Goal: Task Accomplishment & Management: Complete application form

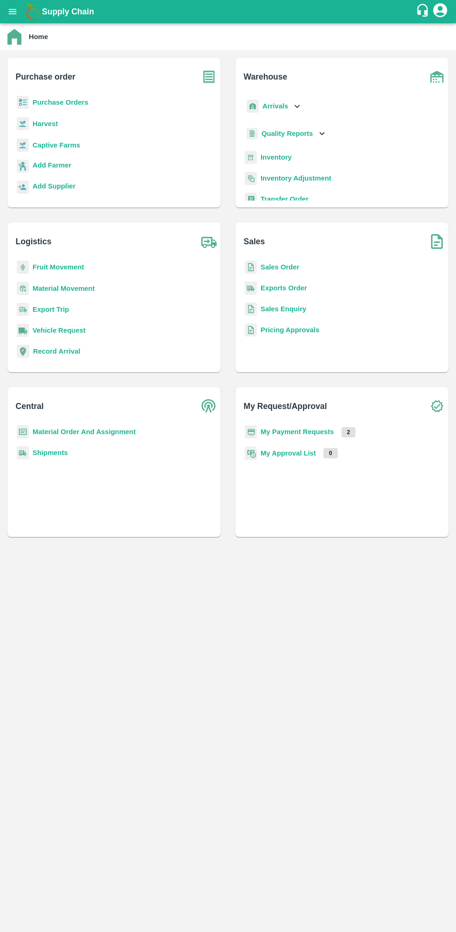
click at [43, 102] on b "Purchase Orders" at bounding box center [61, 102] width 56 height 7
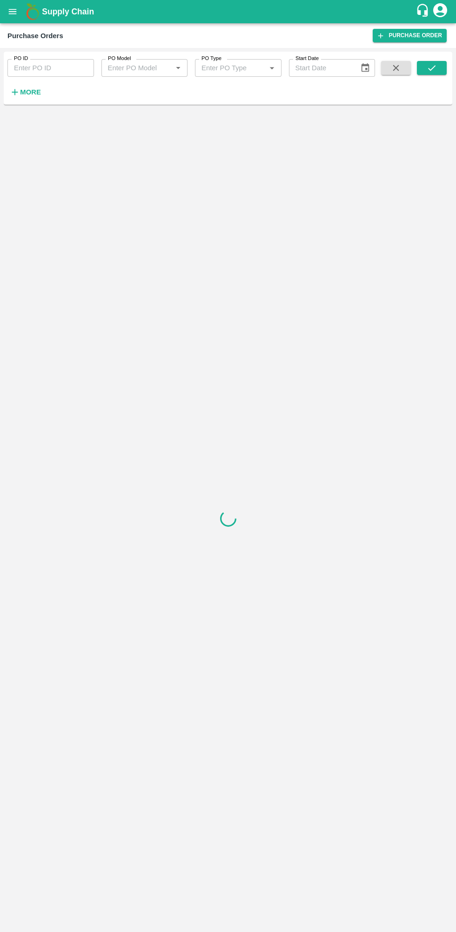
click at [20, 92] on strong "More" at bounding box center [30, 91] width 21 height 7
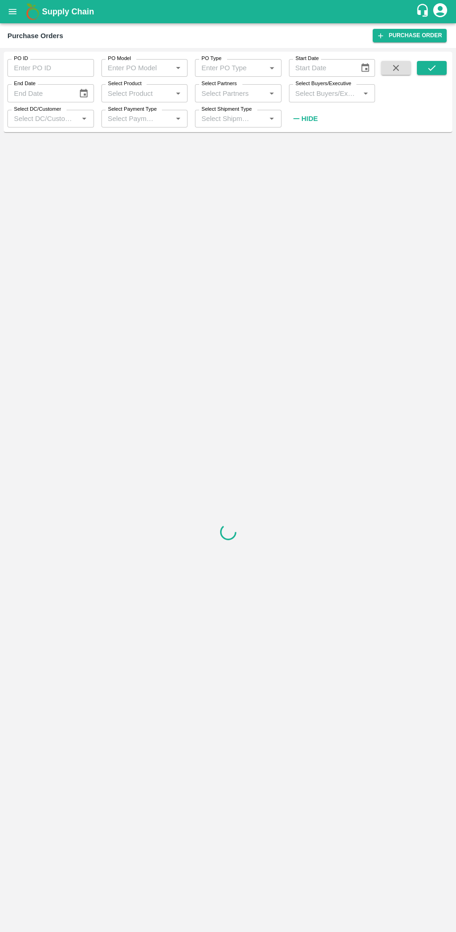
click at [320, 82] on label "Select Buyers/Executive" at bounding box center [324, 83] width 56 height 7
click at [320, 87] on input "Select Buyers/Executive" at bounding box center [325, 93] width 66 height 12
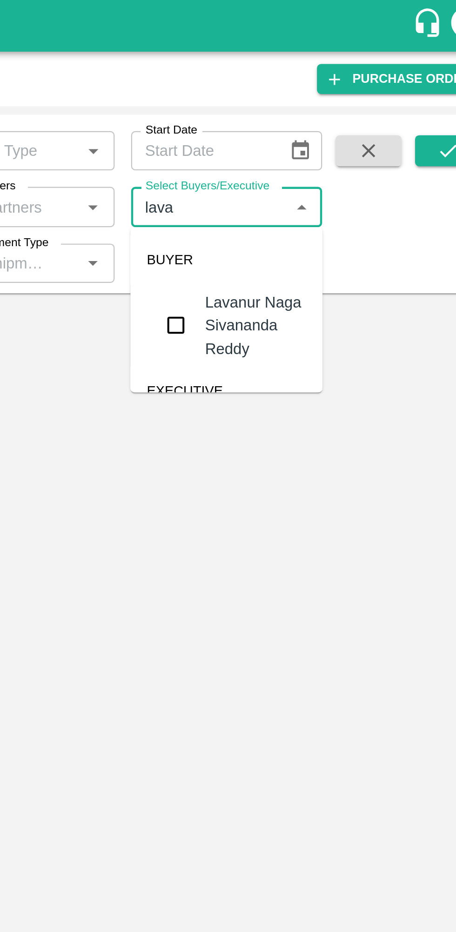
type input "[PERSON_NAME]"
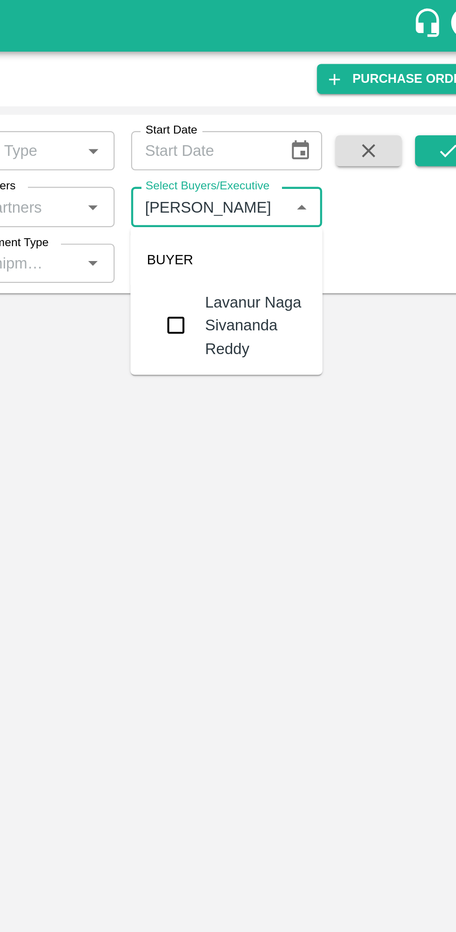
click at [318, 140] on input "checkbox" at bounding box center [309, 146] width 19 height 19
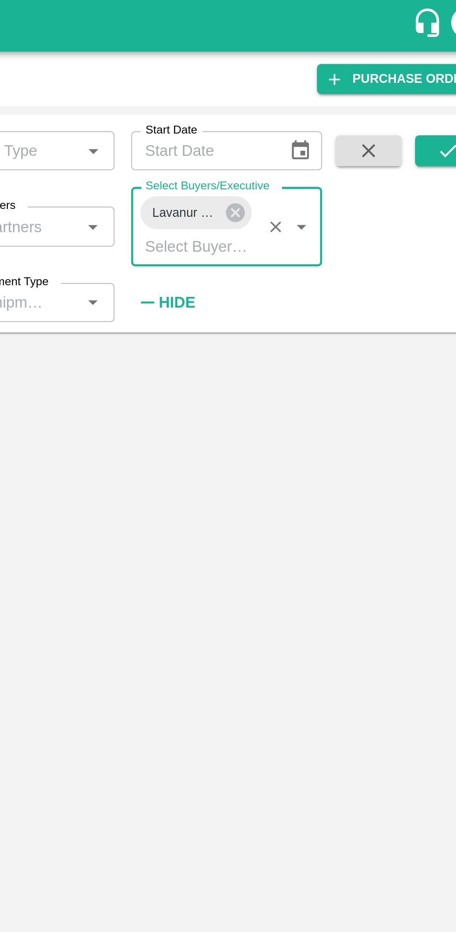
click at [433, 61] on button "submit" at bounding box center [432, 68] width 30 height 14
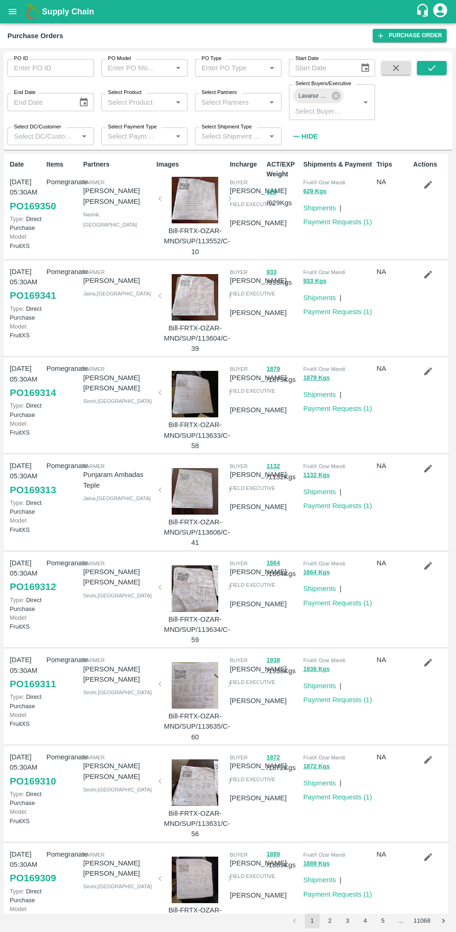
click at [432, 68] on icon "submit" at bounding box center [432, 68] width 10 height 10
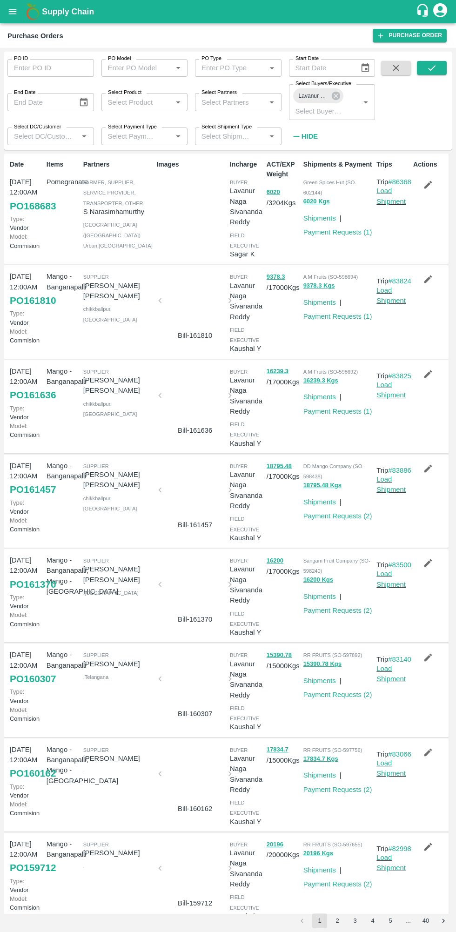
click at [426, 185] on icon "button" at bounding box center [428, 185] width 8 height 8
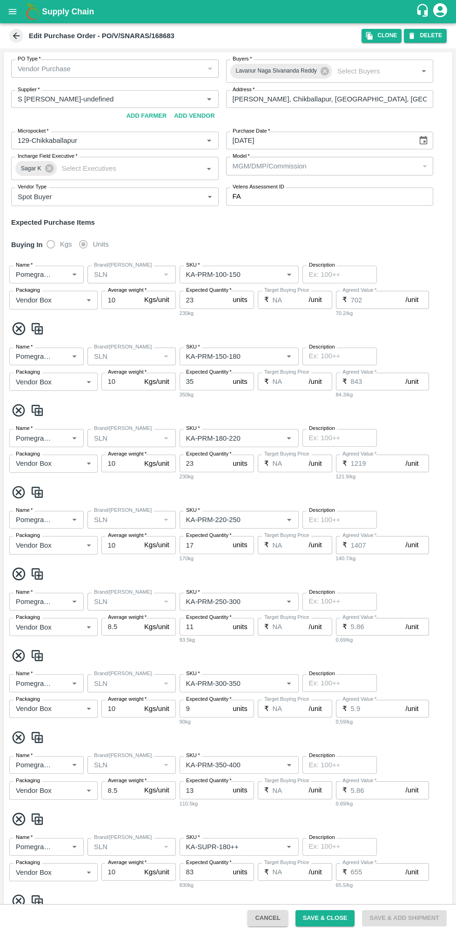
click at [58, 99] on input "Supplier   *" at bounding box center [101, 99] width 175 height 12
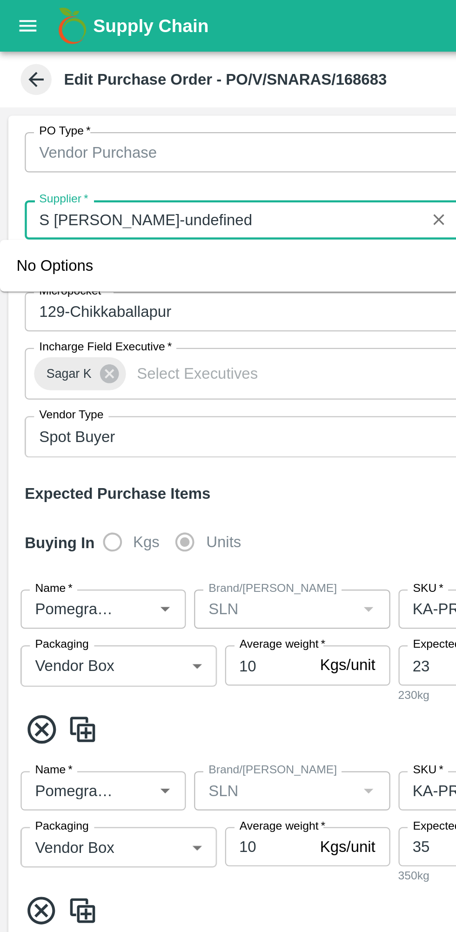
click at [12, 67] on div "Vendor Purchase" at bounding box center [115, 69] width 208 height 18
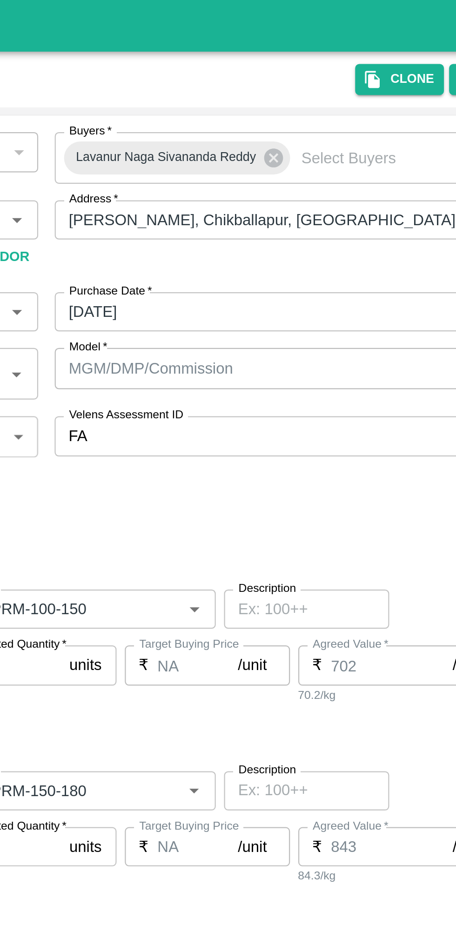
click at [374, 34] on icon "button" at bounding box center [369, 36] width 8 height 8
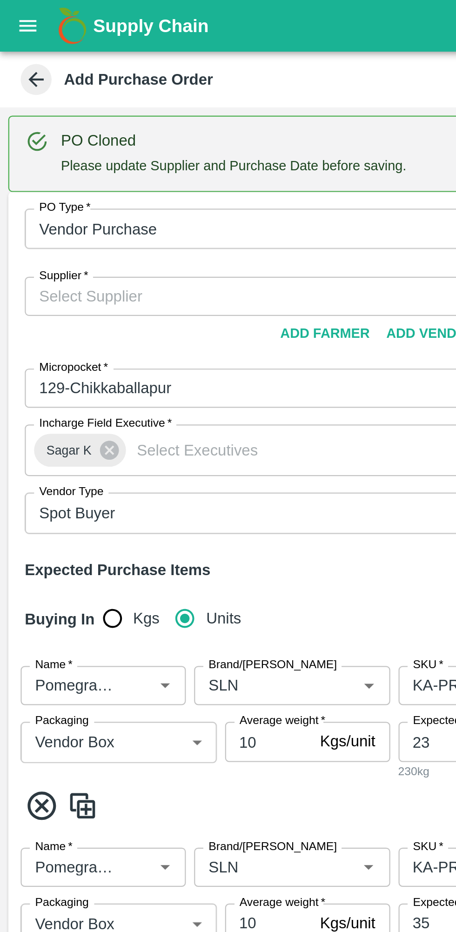
click at [108, 130] on input "Supplier   *" at bounding box center [107, 134] width 187 height 12
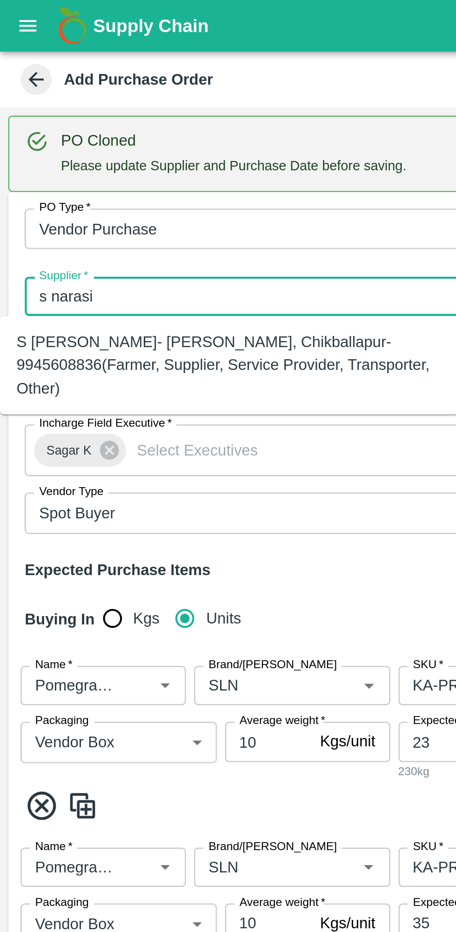
type input "s narasi"
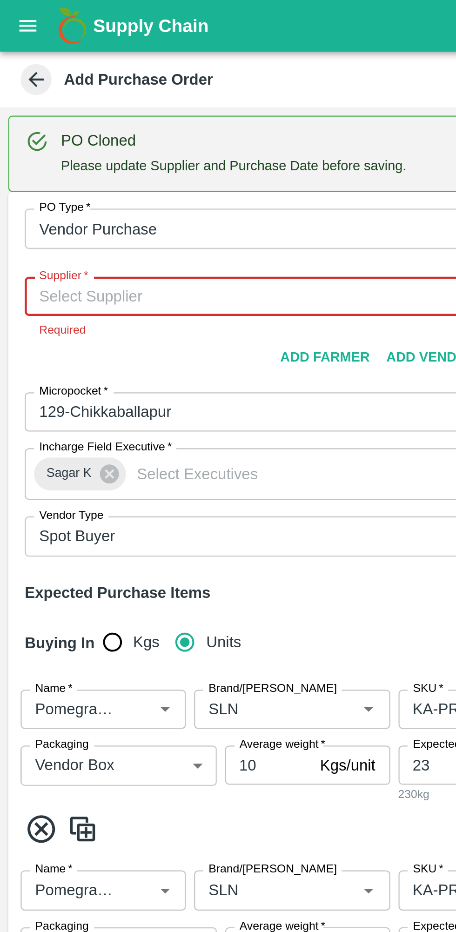
click at [43, 135] on input "Supplier   *" at bounding box center [107, 134] width 187 height 12
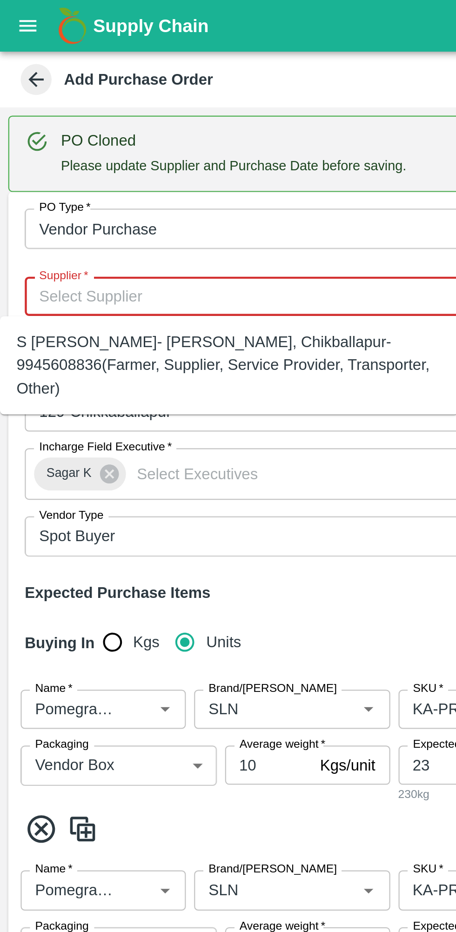
click at [42, 162] on div "S [PERSON_NAME]- [PERSON_NAME], Chikballapur-9945608836(Farmer, Supplier, Servi…" at bounding box center [103, 164] width 192 height 31
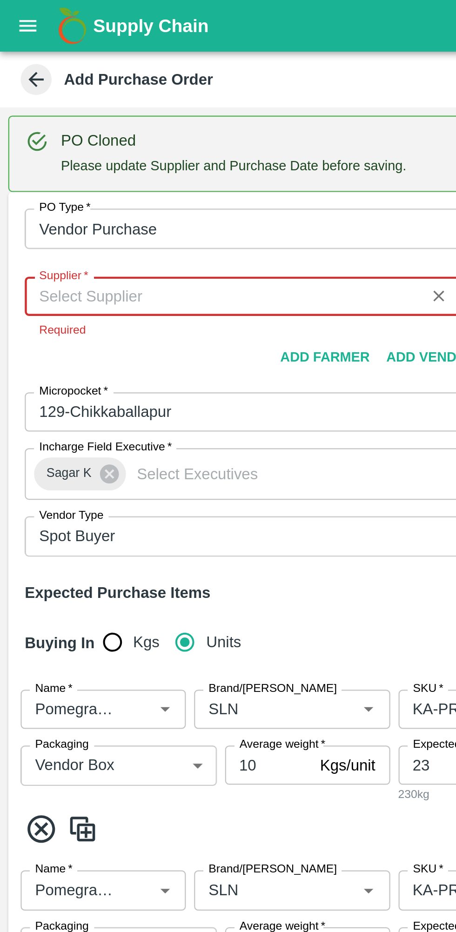
type input "S [PERSON_NAME]- [PERSON_NAME], Chikballapur-9945608836(Farmer, Supplier, Servi…"
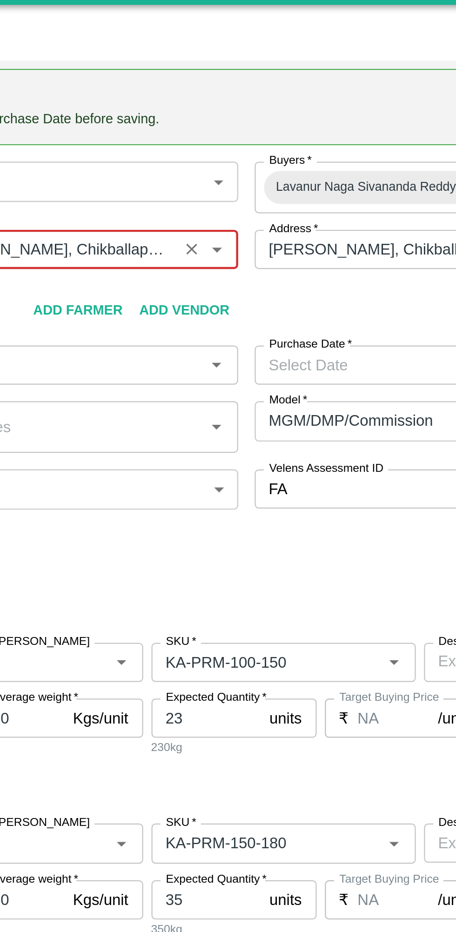
click at [242, 162] on div "PO Type   * Vendor Purchase 2 PO Type Buyers   * [GEOGRAPHIC_DATA] [GEOGRAPHIC_…" at bounding box center [228, 173] width 449 height 172
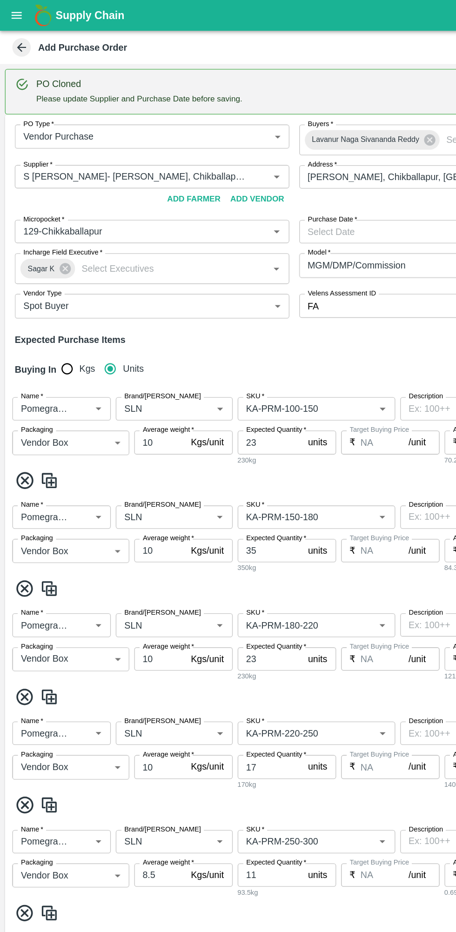
click at [16, 36] on icon at bounding box center [16, 36] width 7 height 7
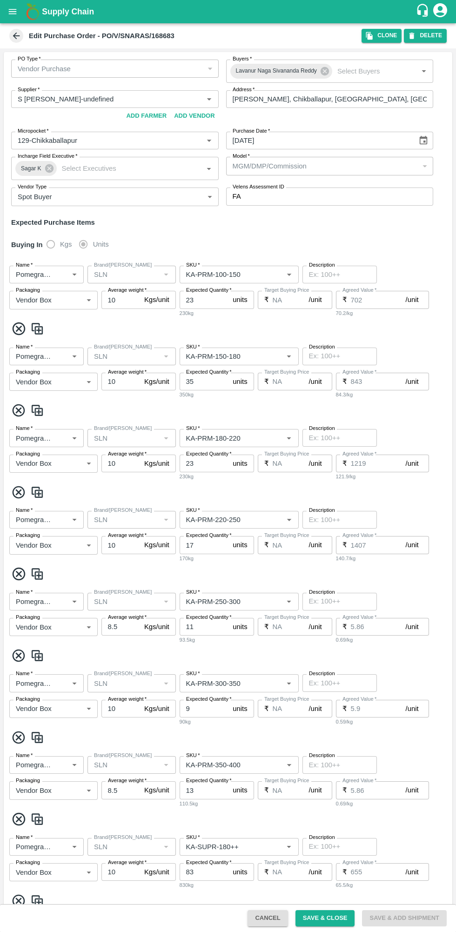
click at [51, 96] on input "Supplier   *" at bounding box center [101, 99] width 175 height 12
click at [147, 101] on input "Supplier   *" at bounding box center [101, 99] width 175 height 12
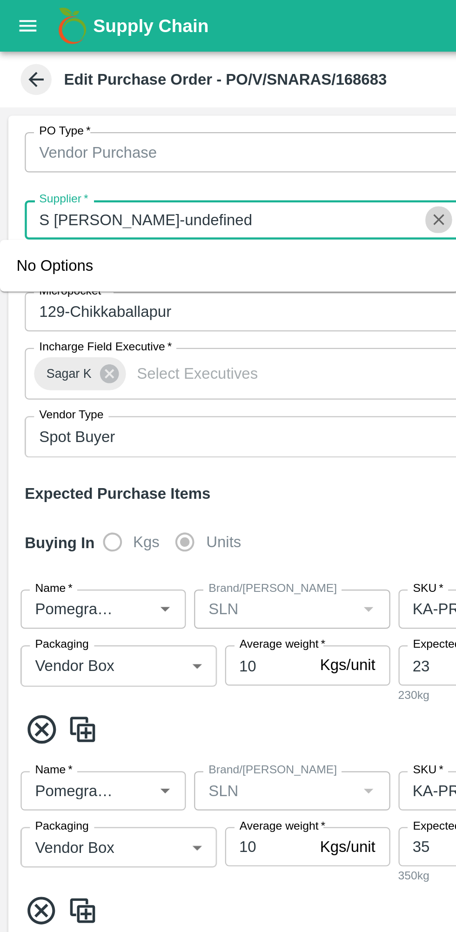
click at [197, 99] on icon "Clear" at bounding box center [197, 99] width 5 height 5
click at [139, 100] on input "Supplier   *" at bounding box center [107, 99] width 187 height 12
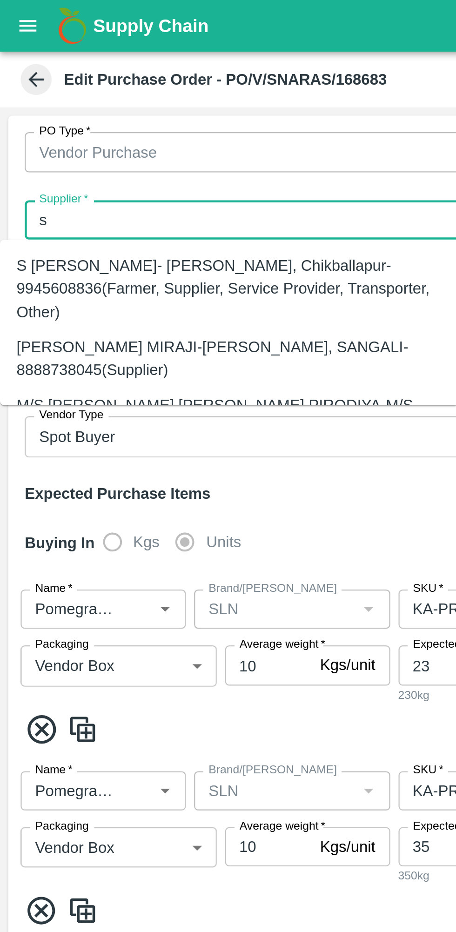
type input "s"
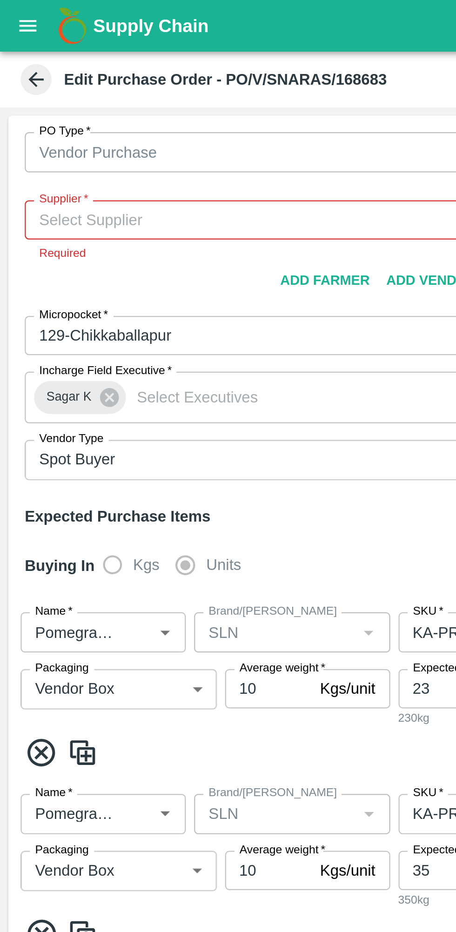
click at [28, 87] on label "Supplier   *" at bounding box center [29, 89] width 22 height 7
click at [28, 93] on input "Supplier   *" at bounding box center [107, 99] width 187 height 12
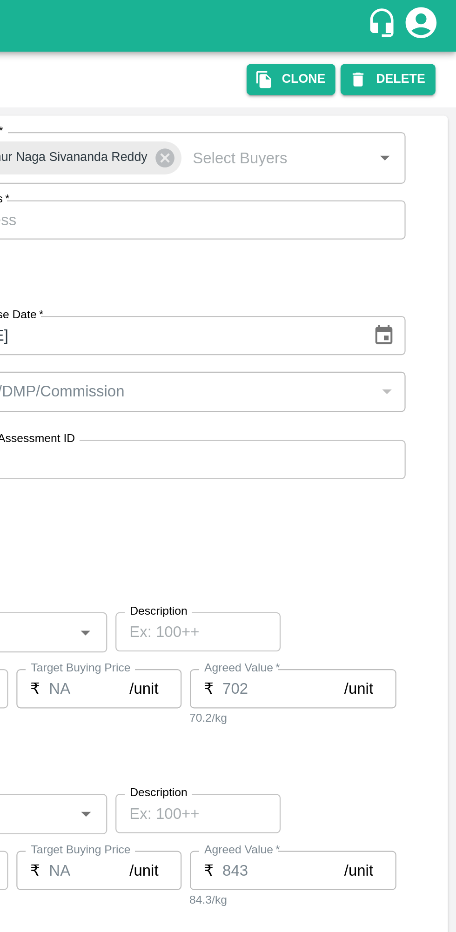
click at [383, 35] on button "Clone" at bounding box center [382, 35] width 40 height 13
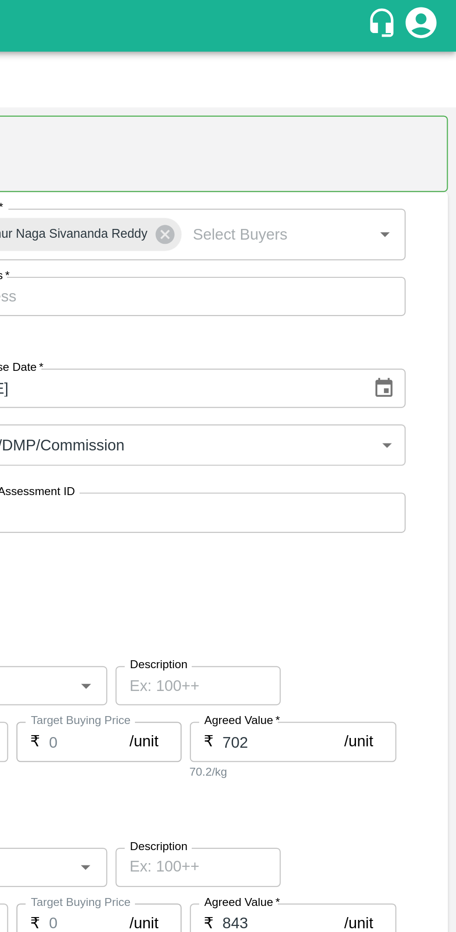
type input "[PERSON_NAME], Chikballapur, [GEOGRAPHIC_DATA], [GEOGRAPHIC_DATA]"
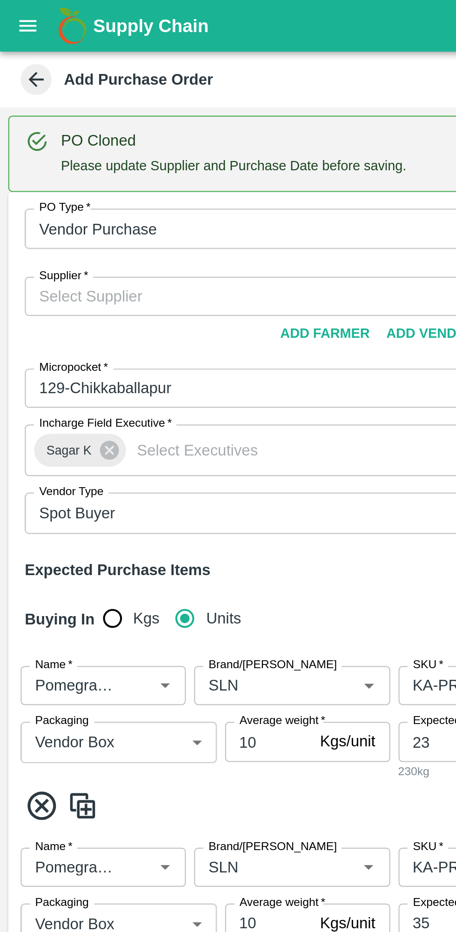
click at [34, 130] on input "Supplier   *" at bounding box center [107, 134] width 187 height 12
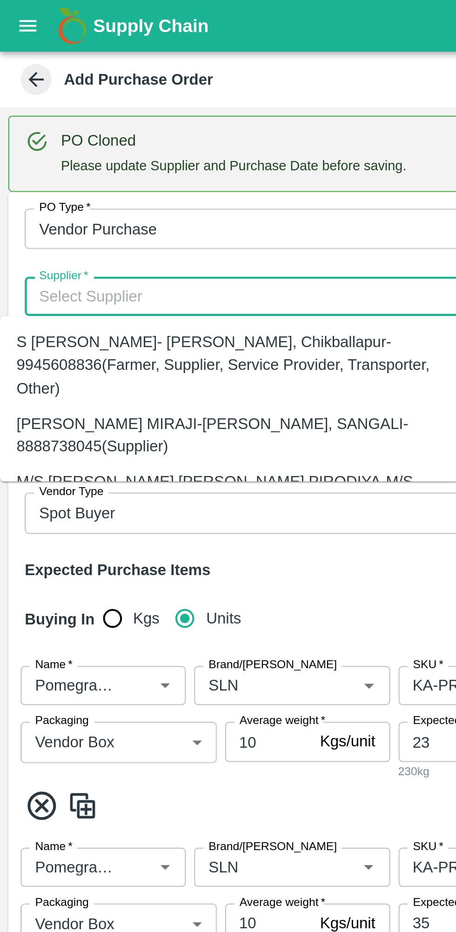
click at [43, 159] on div "S [PERSON_NAME]- [PERSON_NAME], Chikballapur-9945608836(Farmer, Supplier, Servi…" at bounding box center [103, 164] width 192 height 31
type input "S [PERSON_NAME]- [PERSON_NAME], Chikballapur-9945608836(Farmer, Supplier, Servi…"
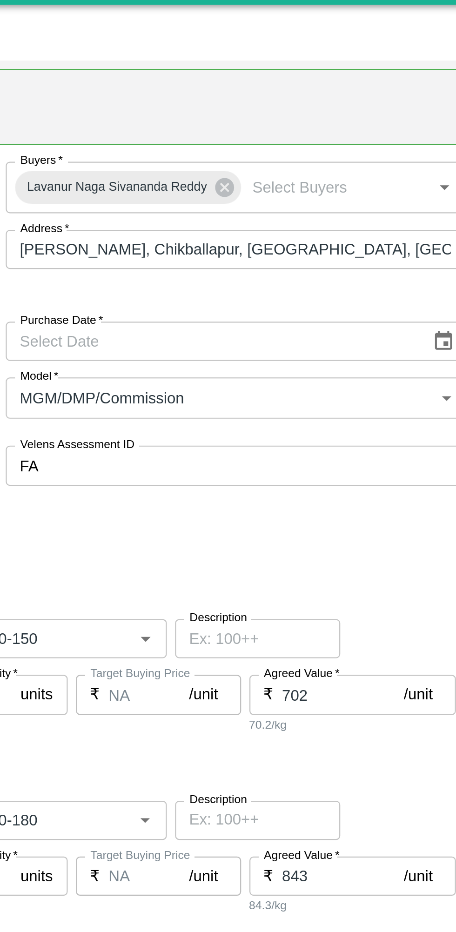
click at [265, 175] on input "Purchase Date   *" at bounding box center [318, 175] width 185 height 18
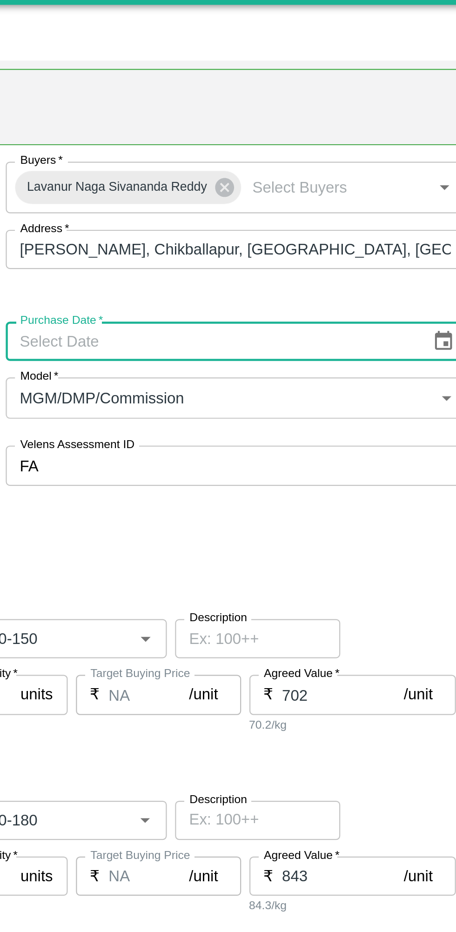
type input "DD/MM/YYYY"
click at [419, 168] on button "Choose date" at bounding box center [424, 175] width 18 height 18
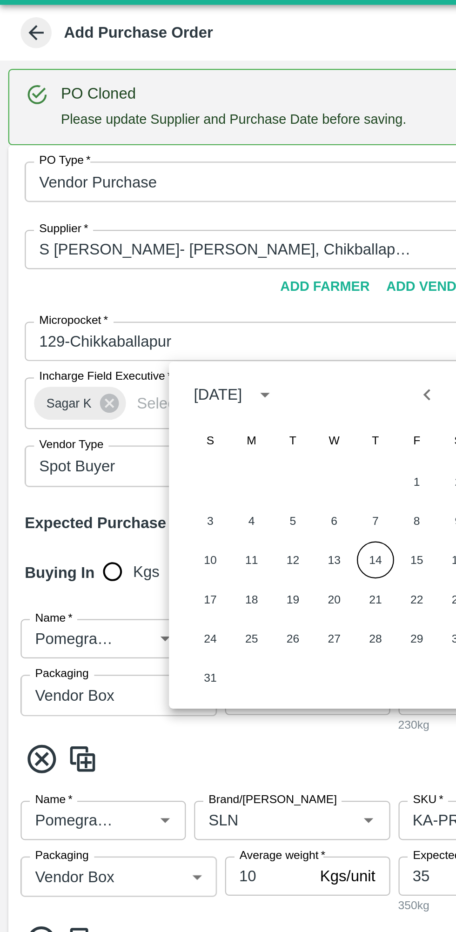
click at [167, 276] on button "14" at bounding box center [169, 273] width 17 height 17
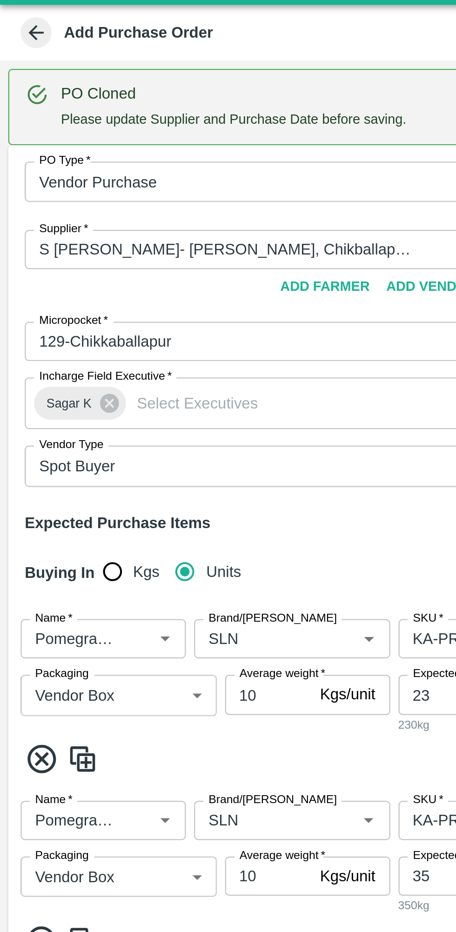
type input "[DATE]"
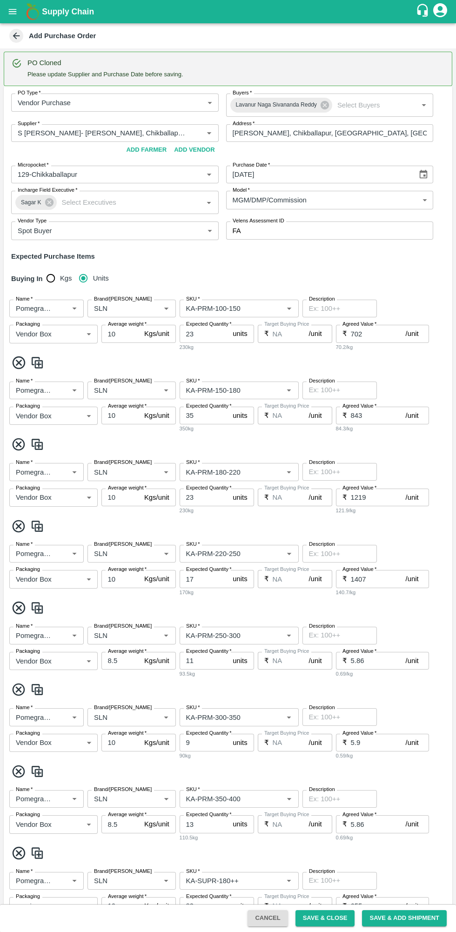
scroll to position [554, 0]
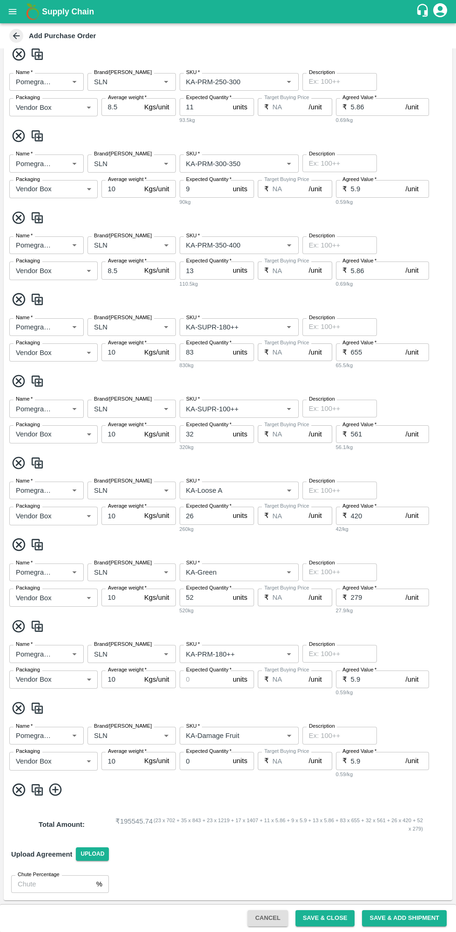
click at [334, 922] on button "Save & Close" at bounding box center [326, 918] width 60 height 16
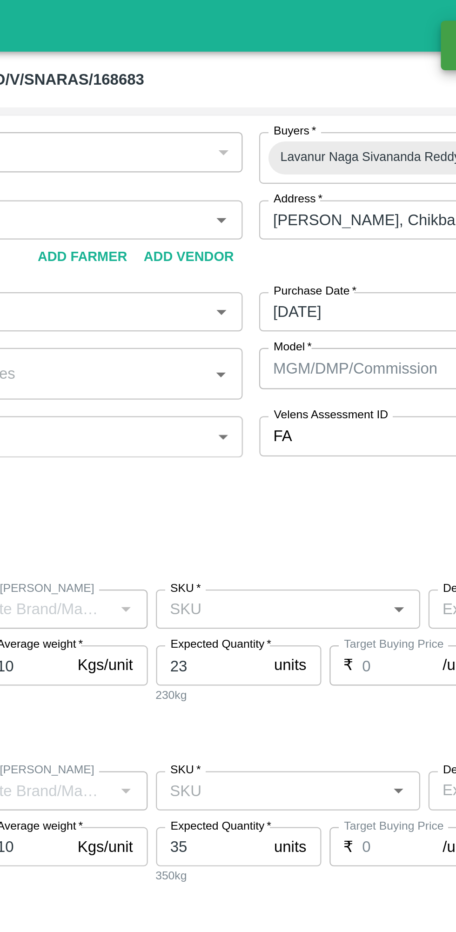
click at [20, 15] on button "open drawer" at bounding box center [12, 11] width 21 height 21
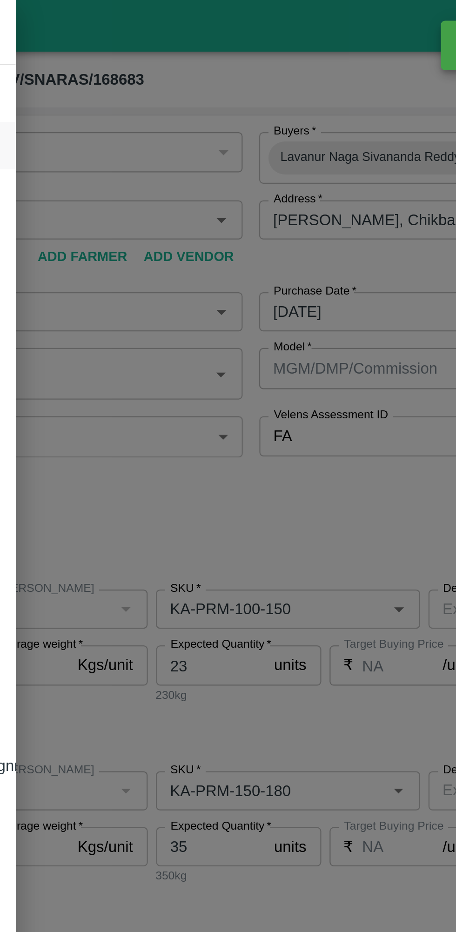
type input "S [PERSON_NAME]-undefined"
type input "129-Chikkaballapur"
type input "Pomegranate"
type input "SLN"
type input "KA-PRM-100-150"
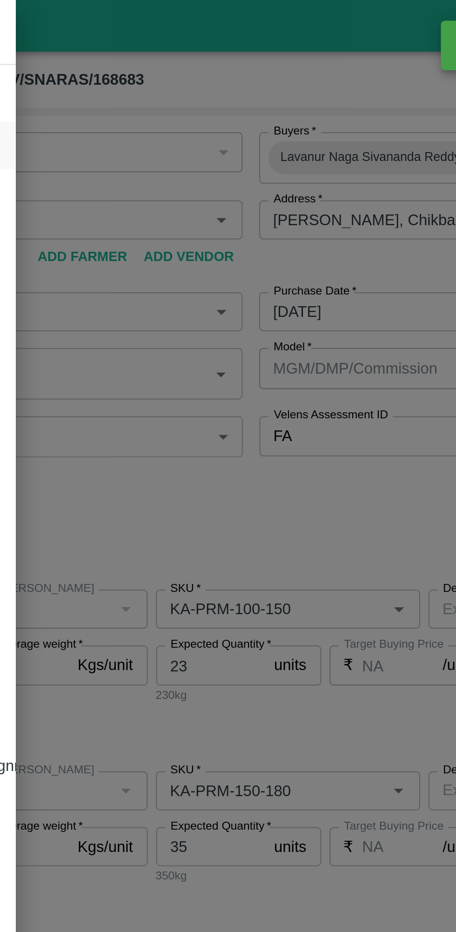
type input "NA"
type input "Pomegranate"
type input "SLN"
type input "KA-PRM-150-180"
type input "NA"
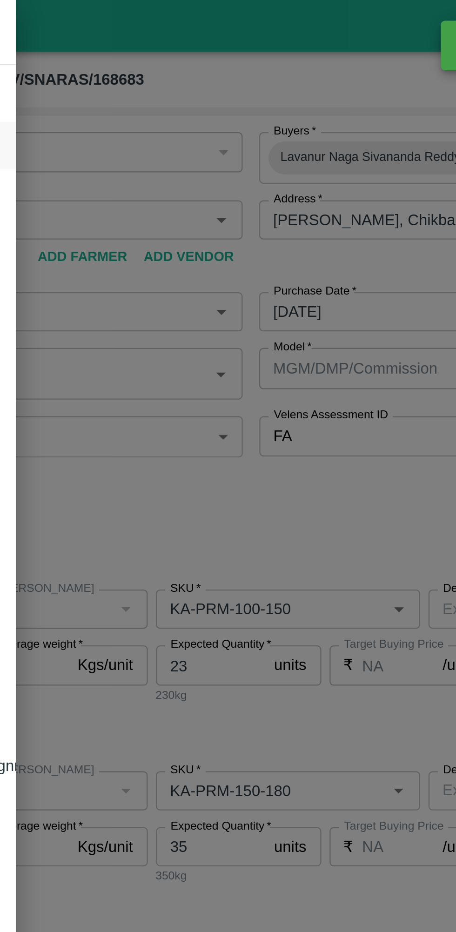
type input "Pomegranate"
type input "SLN"
type input "KA-PRM-180-220"
type input "NA"
type input "Pomegranate"
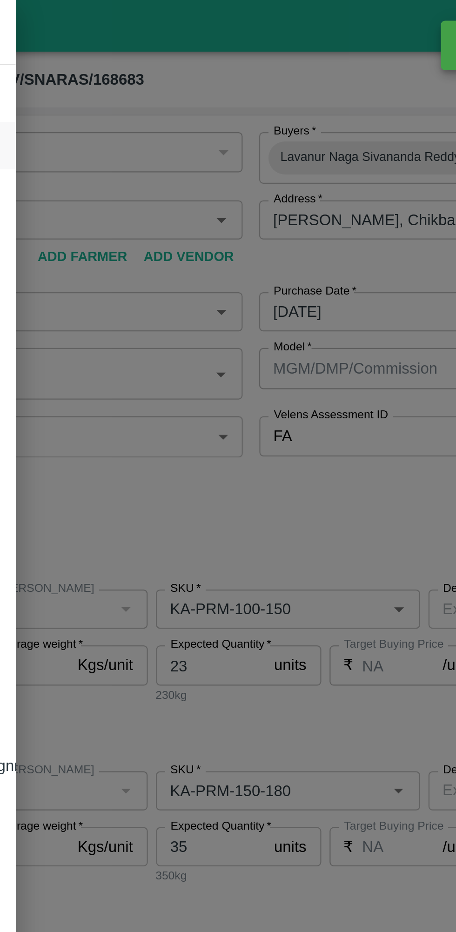
type input "SLN"
type input "KA-PRM-220-250"
type input "NA"
type input "Pomegranate"
type input "SLN"
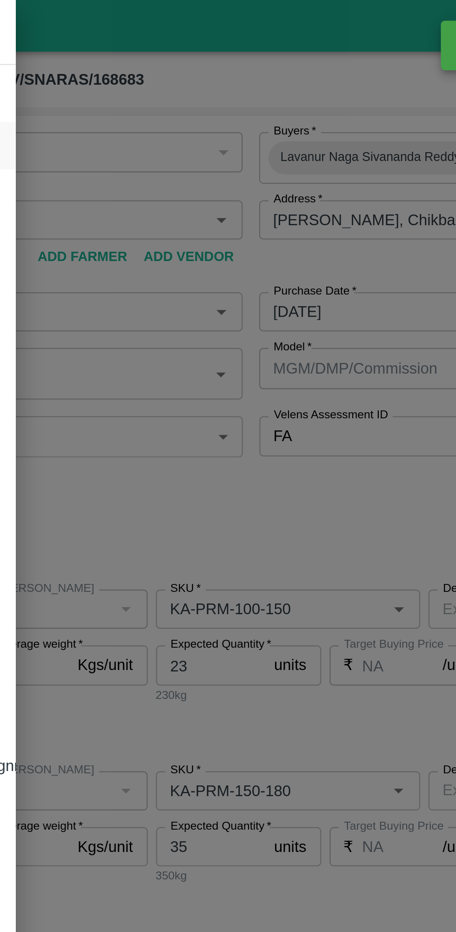
type input "KA-PRM-250-300"
type input "NA"
type input "Pomegranate"
type input "SLN"
type input "KA-PRM-300-350"
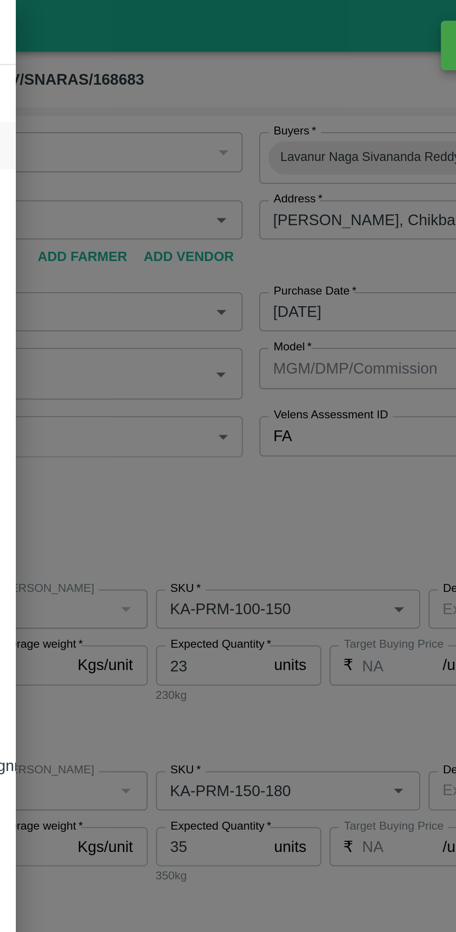
type input "NA"
type input "Pomegranate"
type input "SLN"
type input "KA-PRM-350-400"
type input "NA"
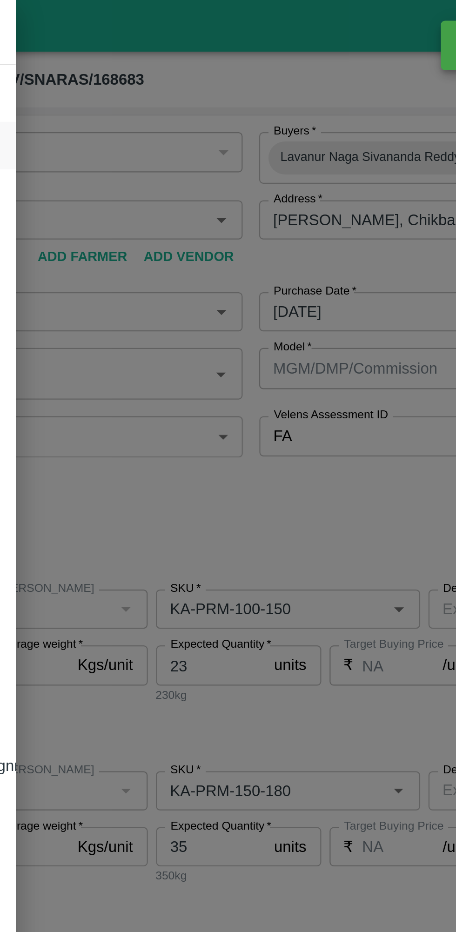
type input "Pomegranate"
type input "SLN"
type input "KA-SUPR-180++"
type input "NA"
type input "Pomegranate"
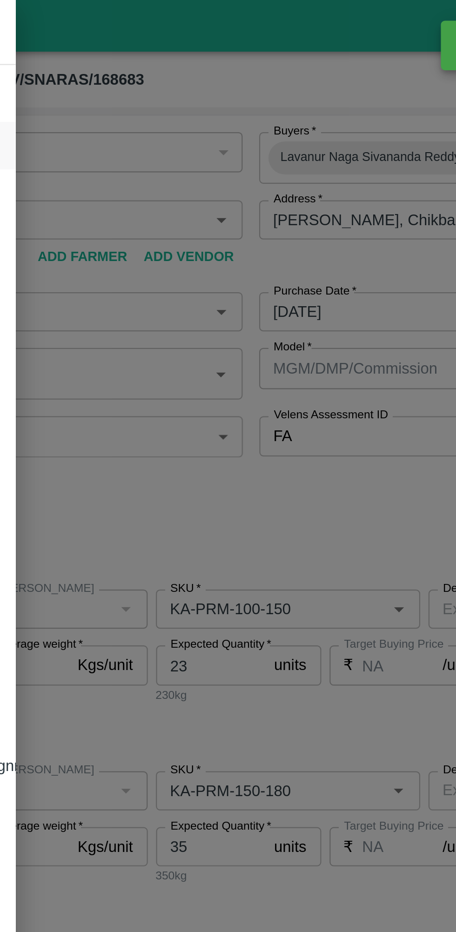
type input "SLN"
type input "KA-SUPR-100++"
type input "NA"
type input "Pomegranate"
type input "SLN"
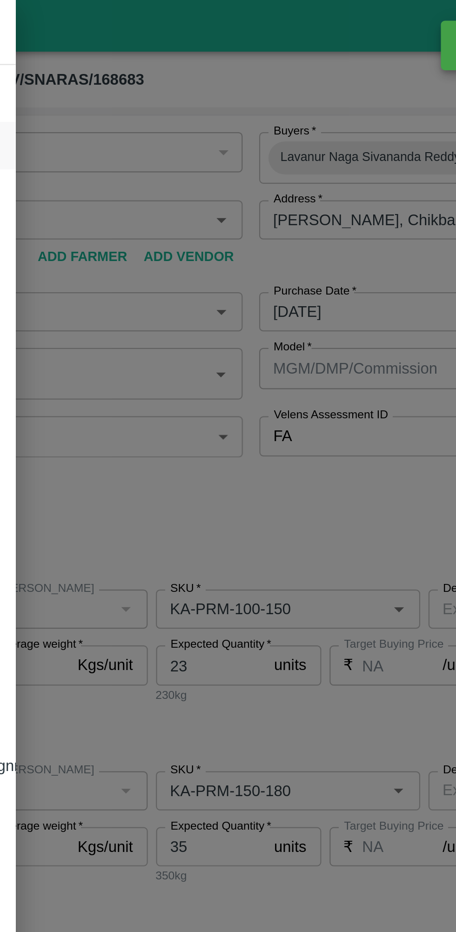
type input "KA-Loose A"
type input "NA"
type input "Pomegranate"
type input "SLN"
type input "KA-Green"
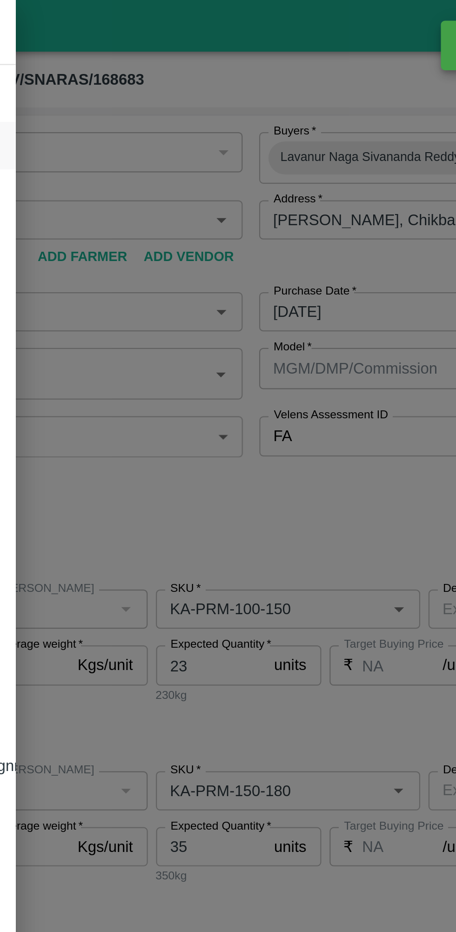
type input "NA"
type input "Pomegranate"
type input "SLN"
type input "KA-PRM-180++"
type input "NA"
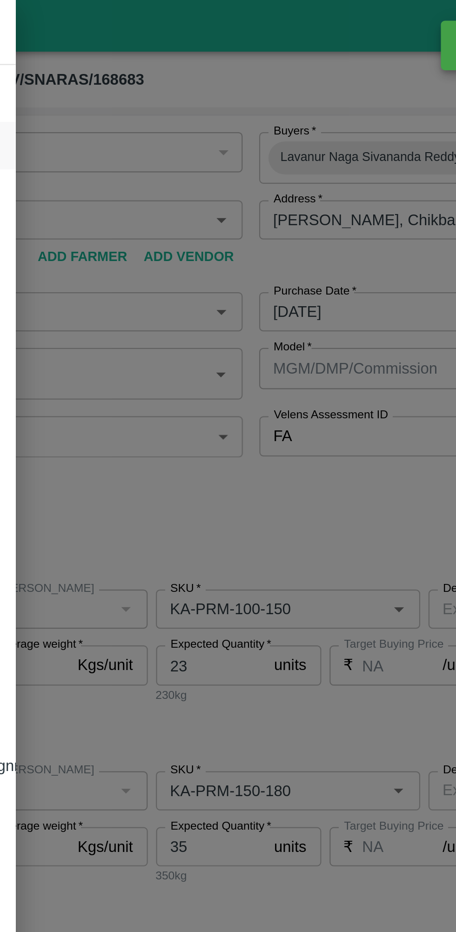
type input "Pomegranate"
type input "SLN"
type input "KA-Damage Fruit"
type input "NA"
click at [126, 99] on div at bounding box center [228, 466] width 456 height 932
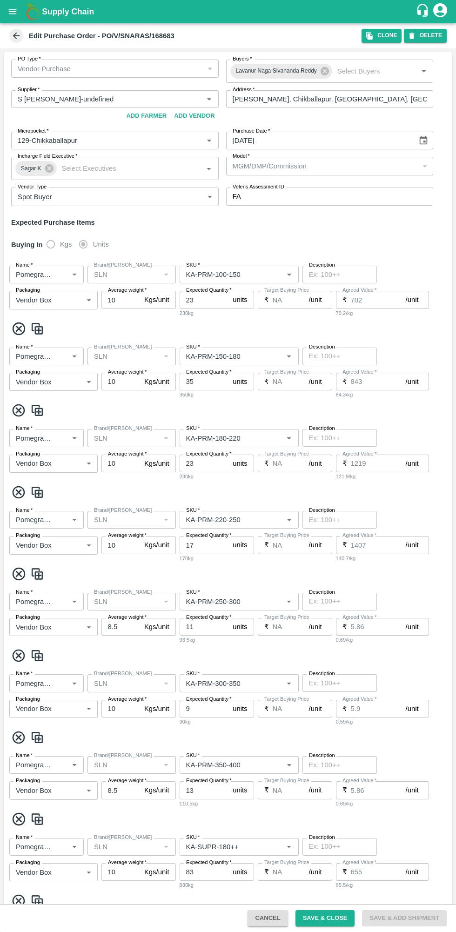
click at [16, 35] on icon at bounding box center [16, 36] width 10 height 10
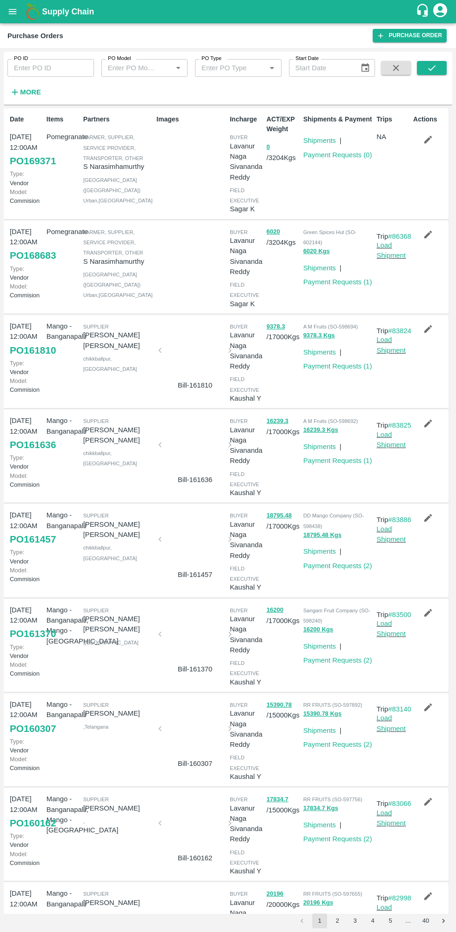
click at [341, 155] on link "Payment Requests ( 0 )" at bounding box center [337, 154] width 69 height 7
